Goal: Find specific page/section: Find specific page/section

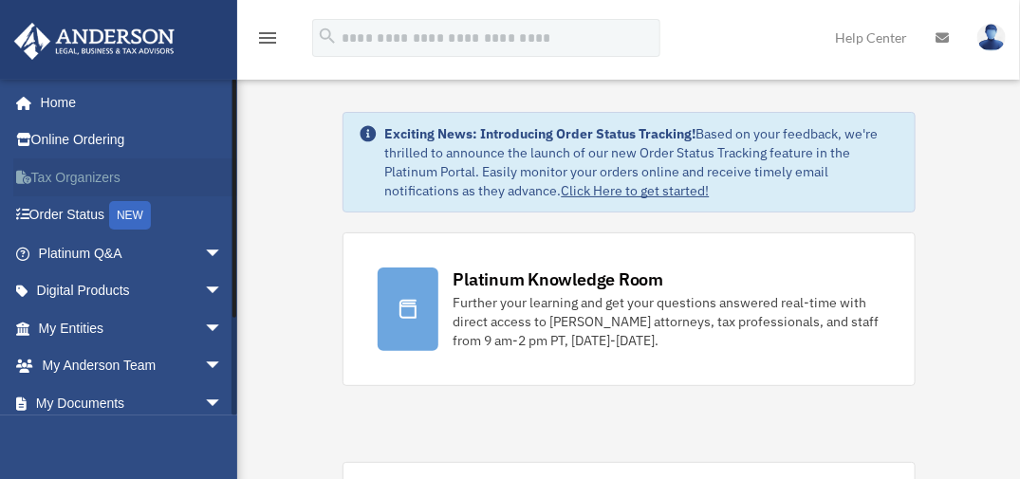
click at [114, 180] on link "Tax Organizers" at bounding box center [132, 177] width 238 height 38
click at [92, 410] on link "My Documents arrow_drop_down" at bounding box center [132, 403] width 238 height 38
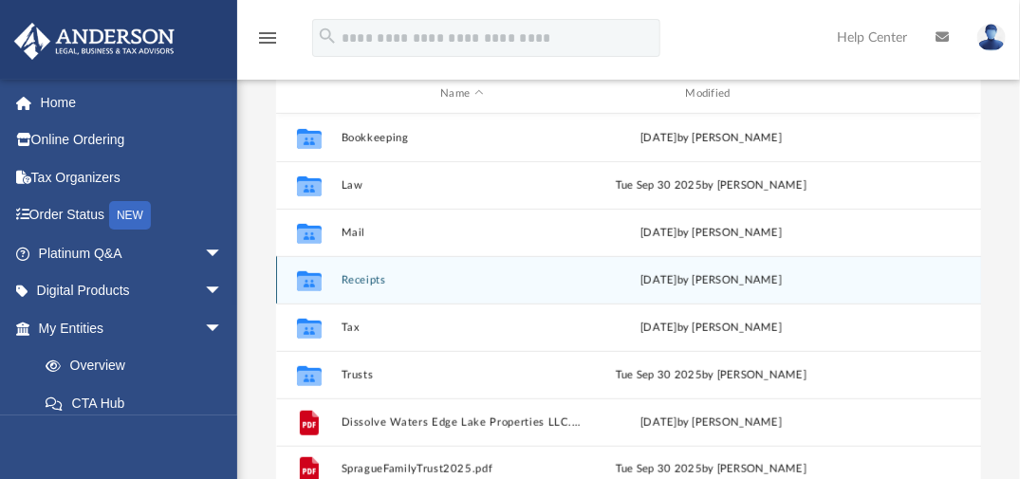
scroll to position [216, 0]
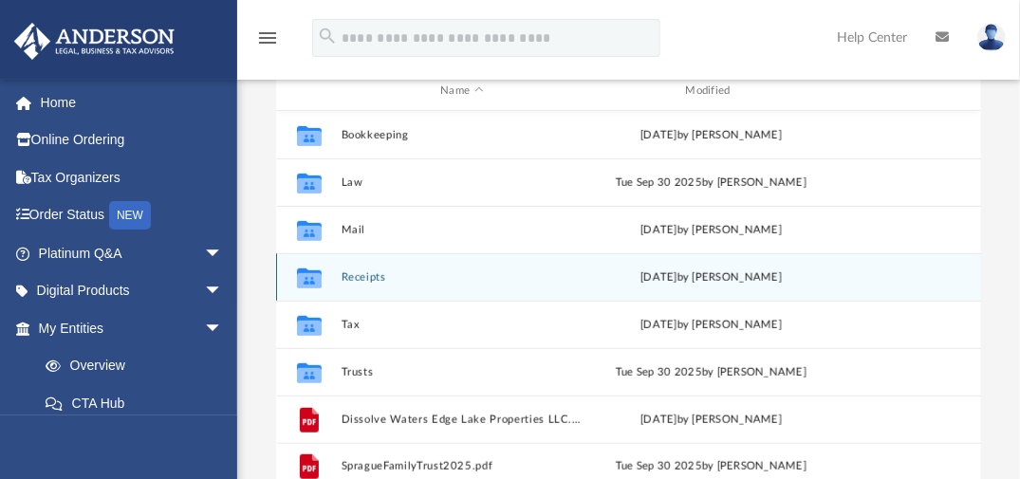
click at [354, 280] on button "Receipts" at bounding box center [462, 276] width 241 height 12
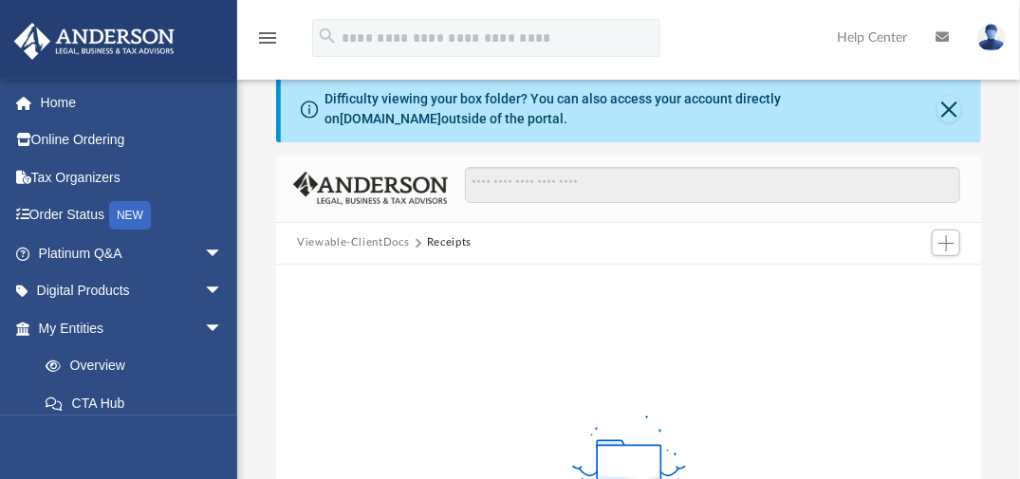
scroll to position [0, 0]
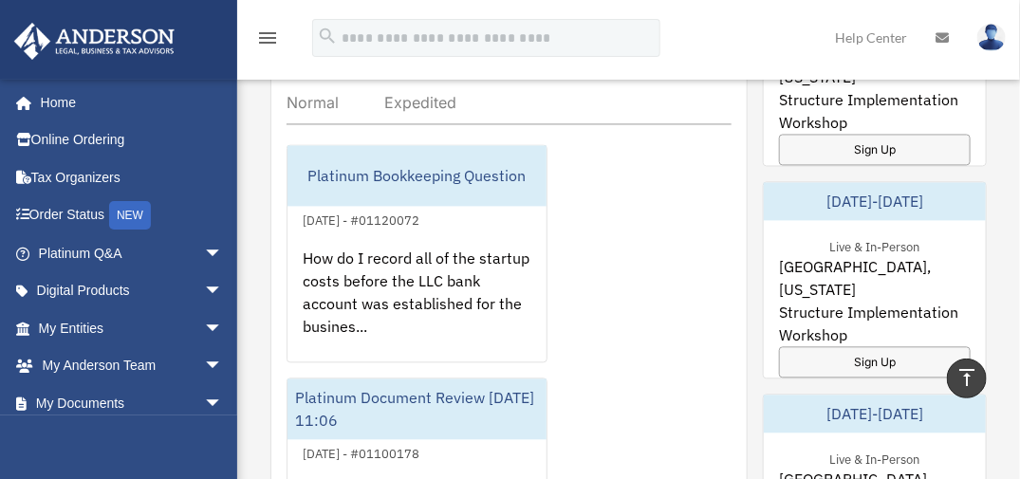
scroll to position [1226, 0]
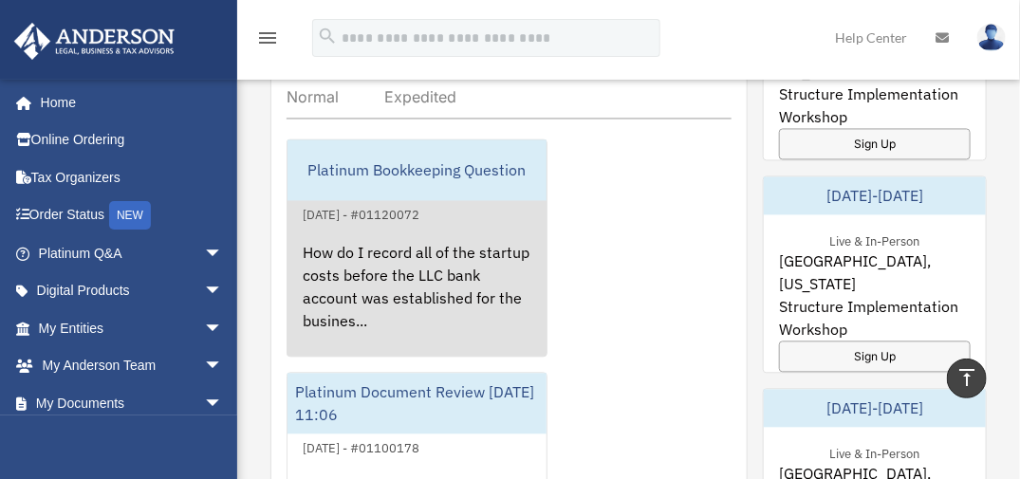
click at [399, 279] on div "How do I record all of the startup costs before the LLC bank account was establ…" at bounding box center [416, 300] width 259 height 148
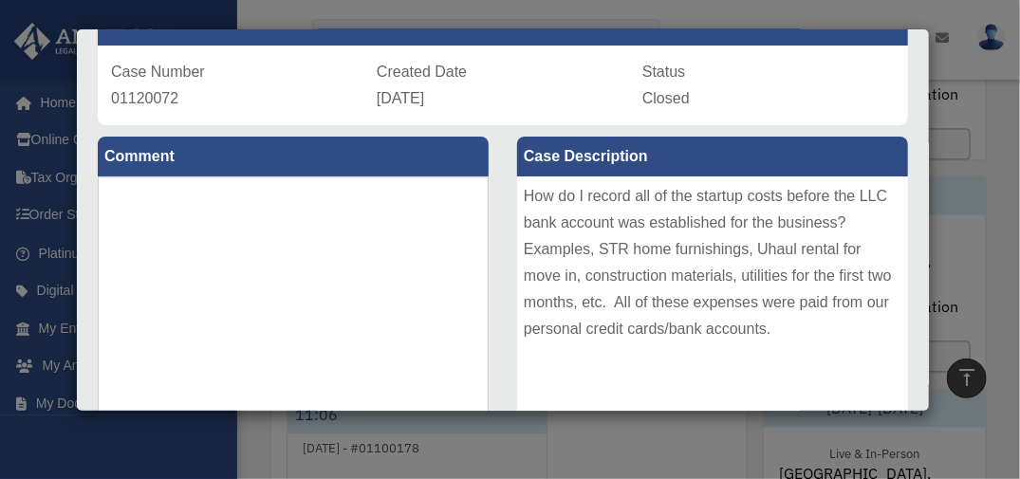
scroll to position [0, 0]
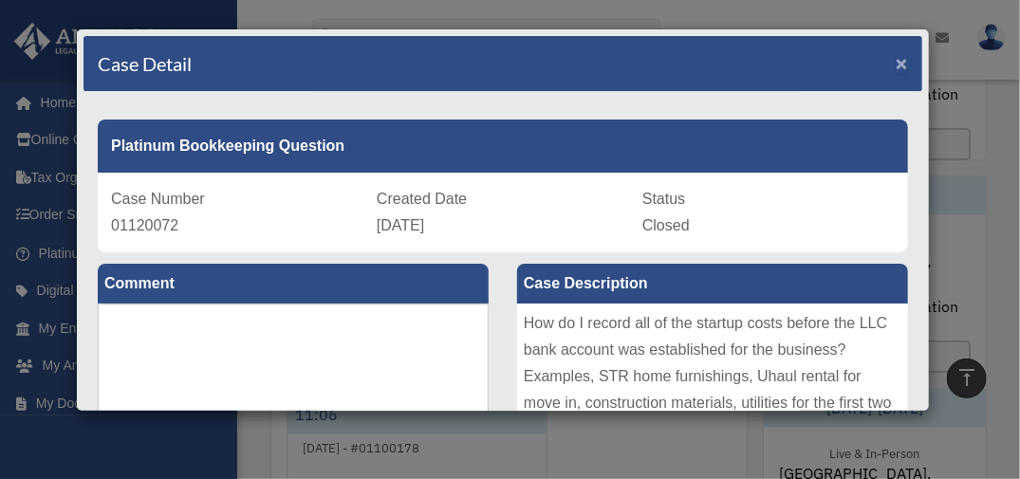
click at [896, 63] on span "×" at bounding box center [902, 63] width 12 height 22
